Goal: Task Accomplishment & Management: Manage account settings

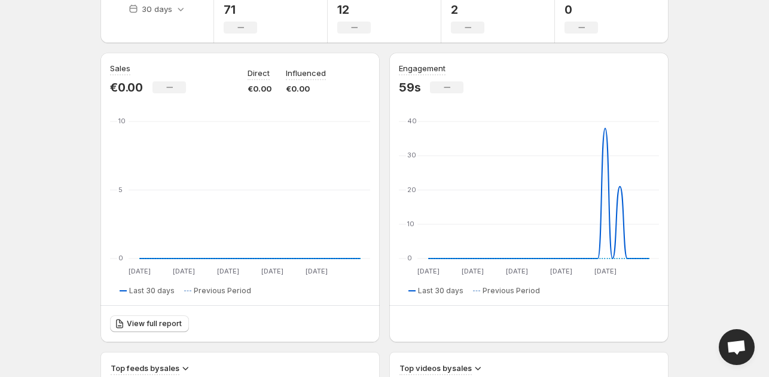
scroll to position [359, 0]
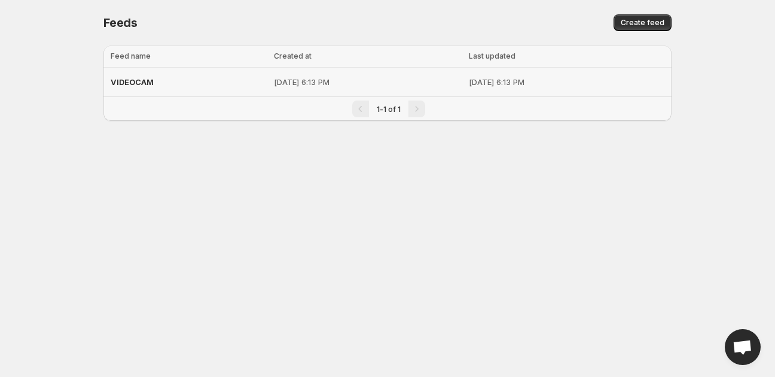
click at [413, 81] on p "[DATE] 6:13 PM" at bounding box center [368, 82] width 188 height 12
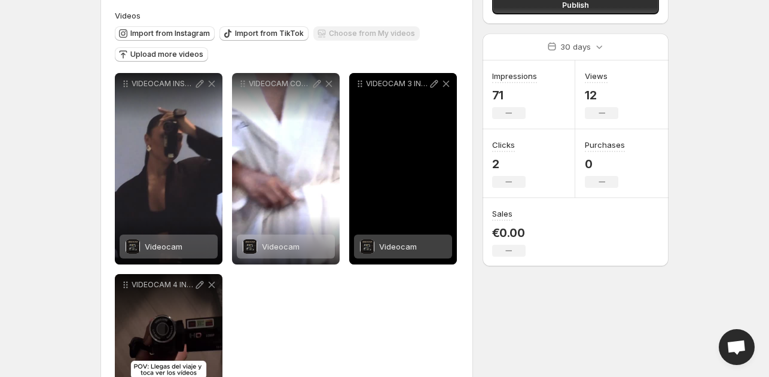
scroll to position [179, 0]
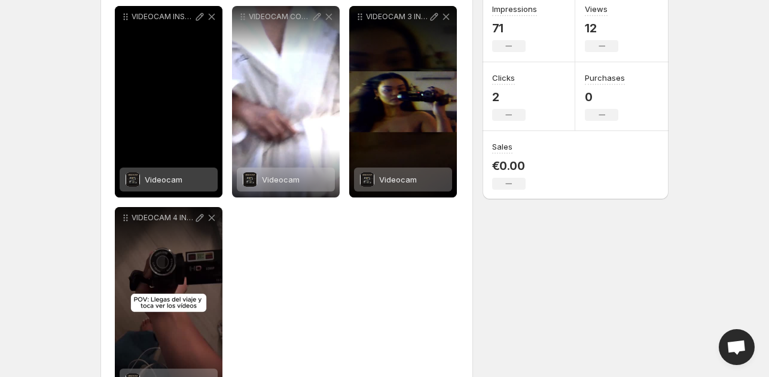
click at [175, 179] on span "Videocam" at bounding box center [164, 180] width 38 height 10
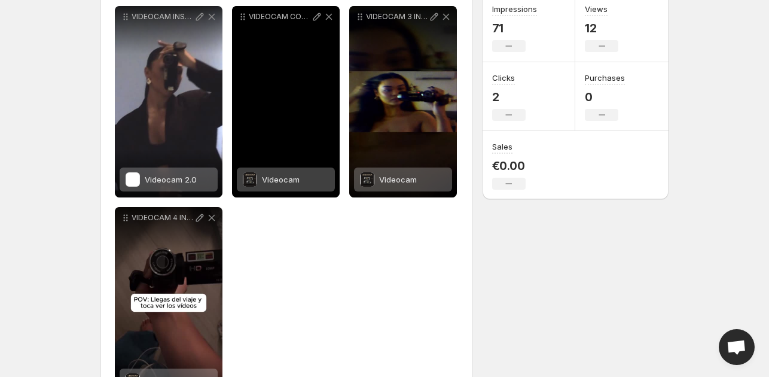
click at [304, 188] on div "Videocam" at bounding box center [286, 179] width 98 height 24
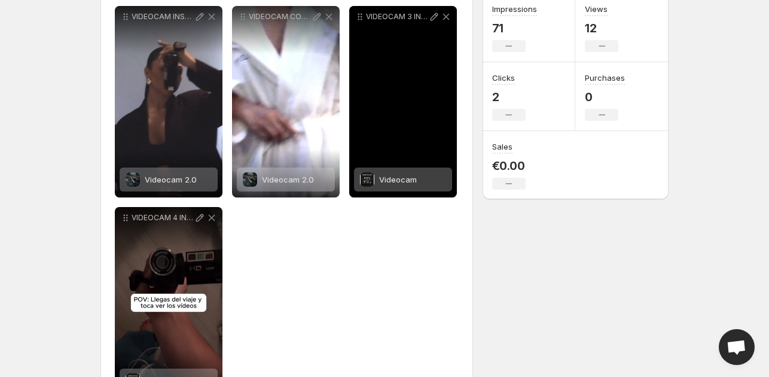
click at [386, 182] on span "Videocam" at bounding box center [398, 180] width 38 height 10
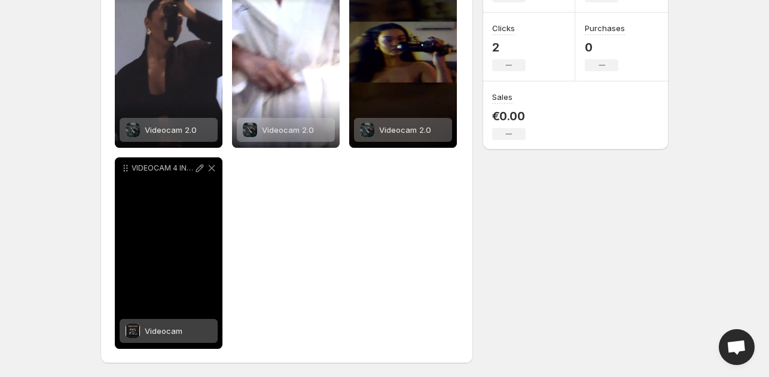
scroll to position [230, 0]
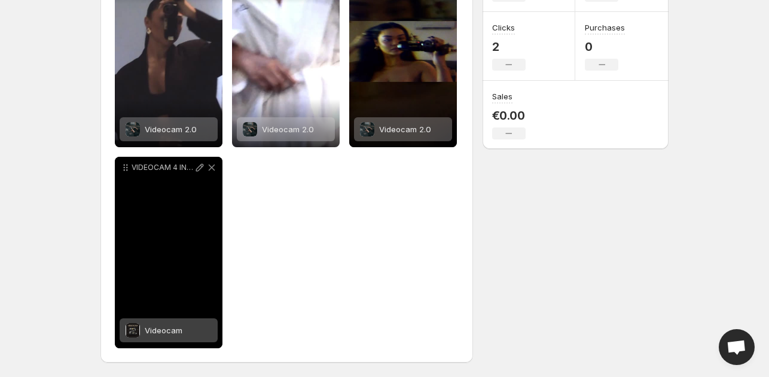
click at [160, 327] on span "Videocam" at bounding box center [164, 330] width 38 height 10
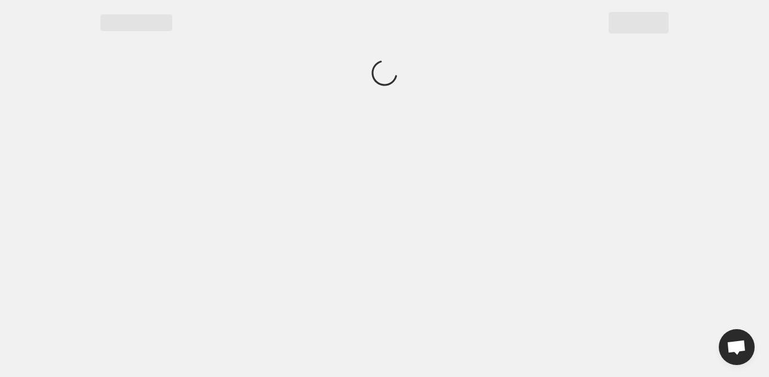
scroll to position [0, 0]
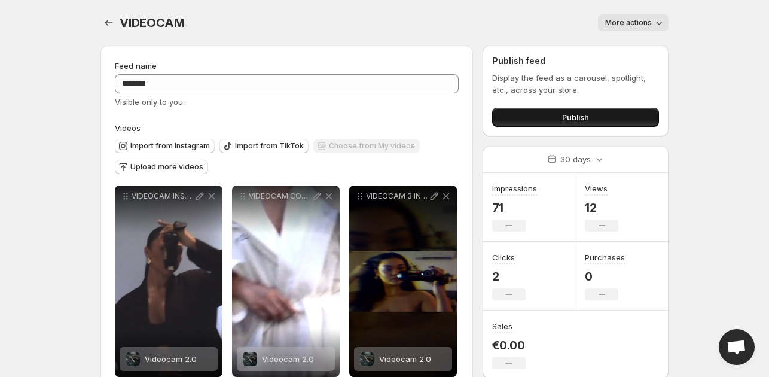
click at [563, 114] on span "Publish" at bounding box center [575, 117] width 27 height 12
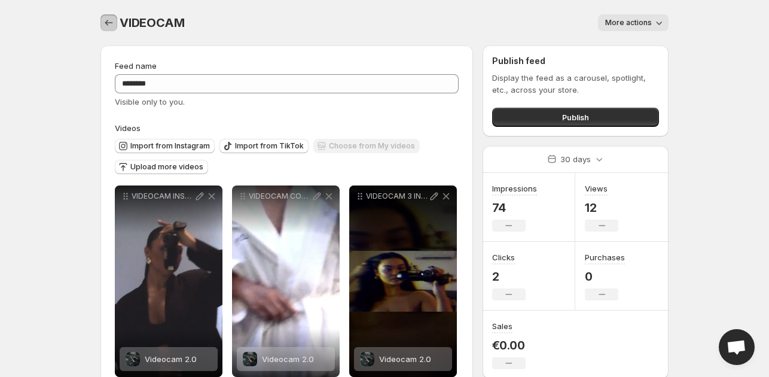
click at [106, 23] on icon "Settings" at bounding box center [109, 23] width 12 height 12
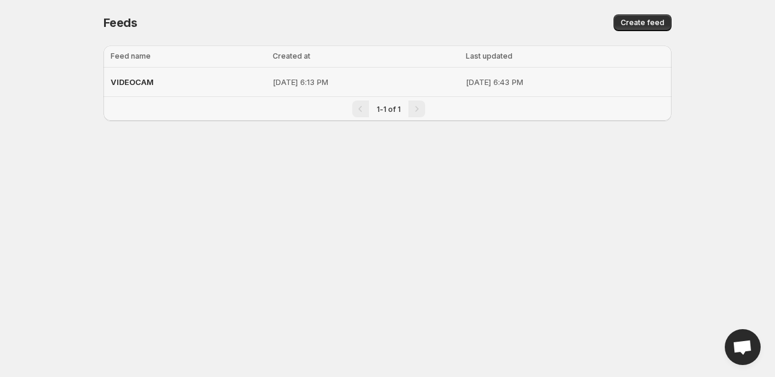
click at [605, 74] on td "[DATE] 6:43 PM" at bounding box center [567, 82] width 210 height 29
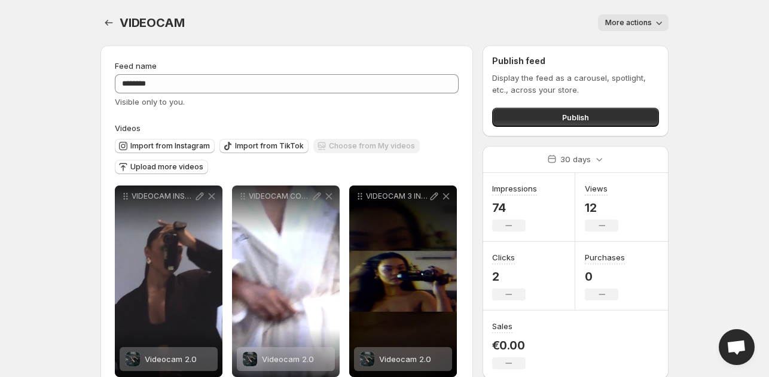
click at [600, 88] on p "Display the feed as a carousel, spotlight, etc., across your store." at bounding box center [575, 84] width 167 height 24
click at [653, 22] on icon "button" at bounding box center [659, 23] width 12 height 12
click at [330, 11] on div "VIDEOCAM. This page is ready VIDEOCAM More actions More actions More actions" at bounding box center [384, 22] width 568 height 45
click at [651, 23] on span "More actions" at bounding box center [628, 23] width 47 height 10
click at [111, 21] on icon "Settings" at bounding box center [109, 23] width 12 height 12
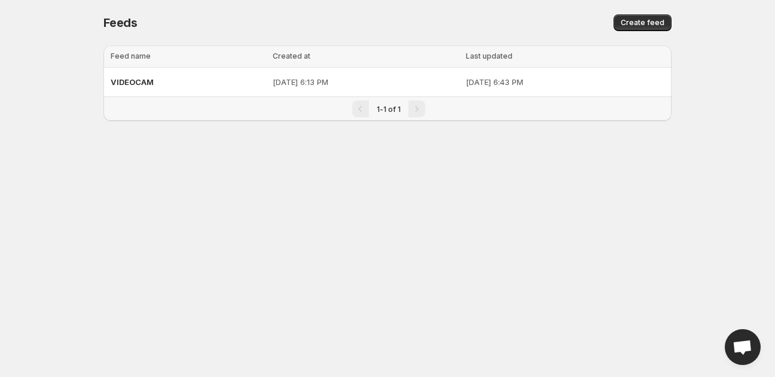
drag, startPoint x: 535, startPoint y: 78, endPoint x: 579, endPoint y: 136, distance: 73.5
click at [579, 136] on div at bounding box center [387, 139] width 568 height 19
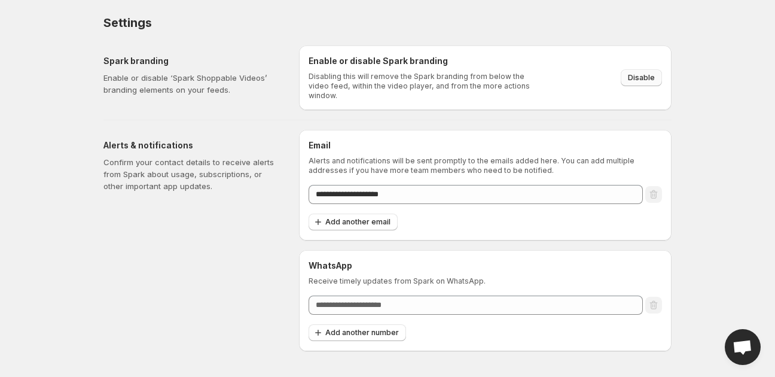
click at [638, 76] on span "Disable" at bounding box center [641, 78] width 27 height 10
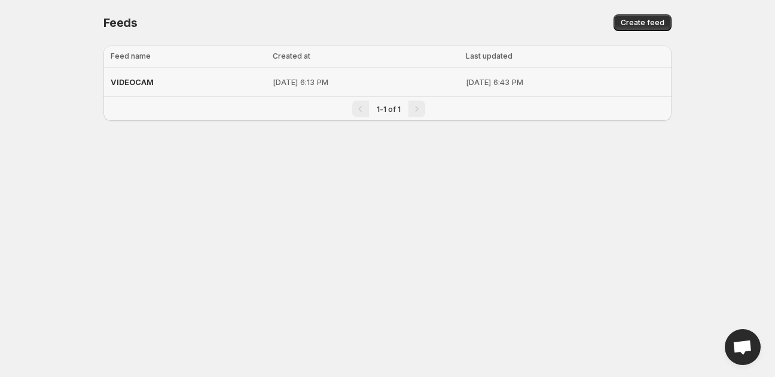
click at [644, 79] on p "[DATE] 6:43 PM" at bounding box center [565, 82] width 199 height 12
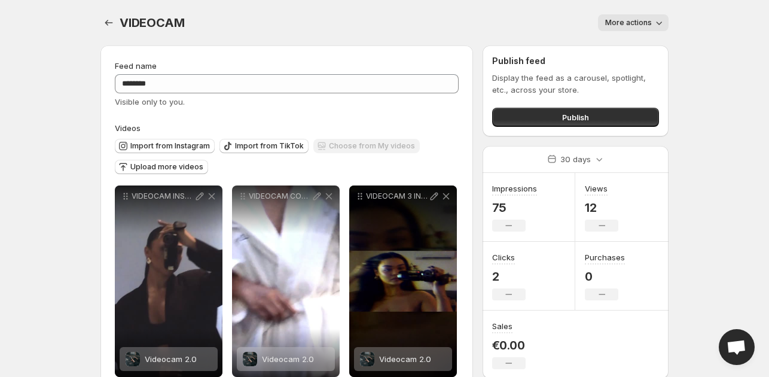
click at [644, 25] on span "More actions" at bounding box center [628, 23] width 47 height 10
drag, startPoint x: 689, startPoint y: 55, endPoint x: 697, endPoint y: 53, distance: 8.1
click at [692, 54] on body "**********" at bounding box center [384, 188] width 769 height 377
click at [729, 131] on body "**********" at bounding box center [384, 188] width 769 height 377
click at [522, 11] on div "VIDEOCAM. This page is ready VIDEOCAM More actions More actions More actions" at bounding box center [384, 22] width 568 height 45
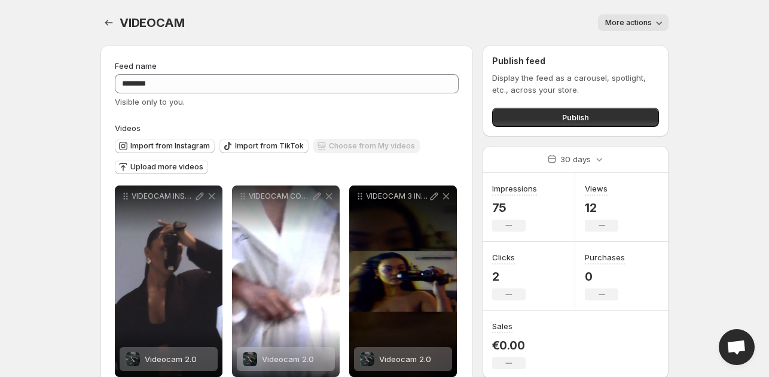
click at [577, 28] on div "More actions" at bounding box center [434, 22] width 470 height 17
click at [688, 119] on body "**********" at bounding box center [384, 188] width 769 height 377
drag, startPoint x: 665, startPoint y: 7, endPoint x: 659, endPoint y: 13, distance: 8.9
click at [663, 7] on div "VIDEOCAM. This page is ready VIDEOCAM More actions More actions More actions" at bounding box center [384, 22] width 568 height 45
click at [658, 16] on button "More actions" at bounding box center [633, 22] width 71 height 17
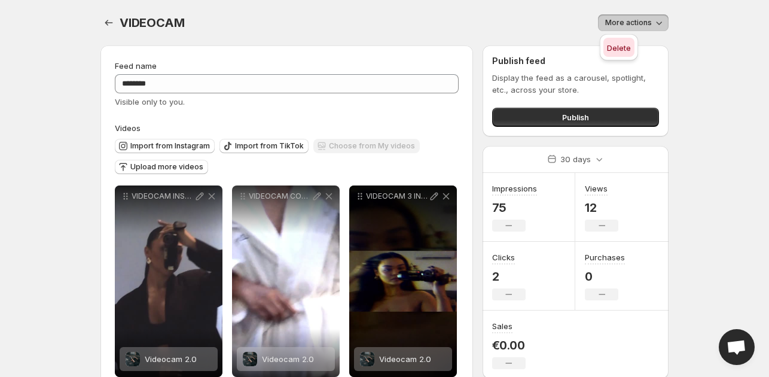
click at [621, 48] on span "Delete" at bounding box center [619, 48] width 24 height 10
